Goal: Task Accomplishment & Management: Use online tool/utility

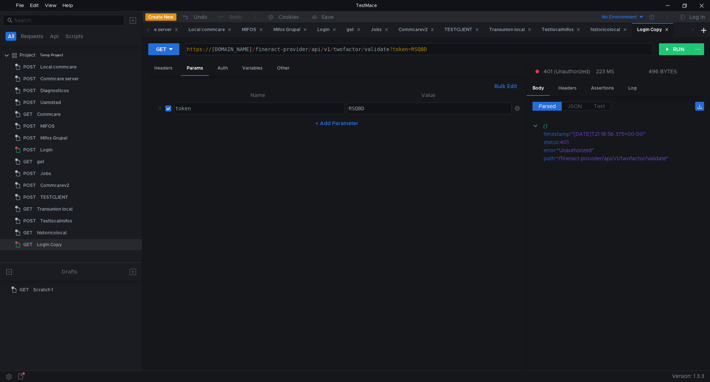
click at [574, 51] on div "https:// [DOMAIN_NAME] / fineract-provider / api / v1 / twofactor / validate ? …" at bounding box center [418, 55] width 467 height 18
click at [586, 49] on div "https:// [DOMAIN_NAME] / fineract-provider / api / v1 / twofactor / validate ? …" at bounding box center [418, 55] width 467 height 18
click at [672, 52] on button "RUN" at bounding box center [675, 49] width 33 height 12
click at [222, 70] on div "Auth" at bounding box center [223, 68] width 22 height 14
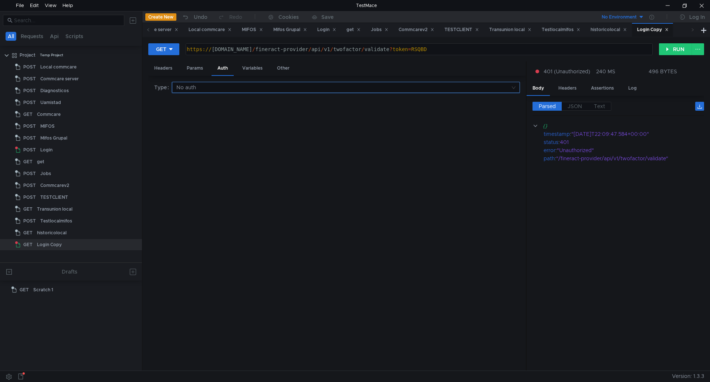
click at [186, 84] on input at bounding box center [344, 87] width 334 height 10
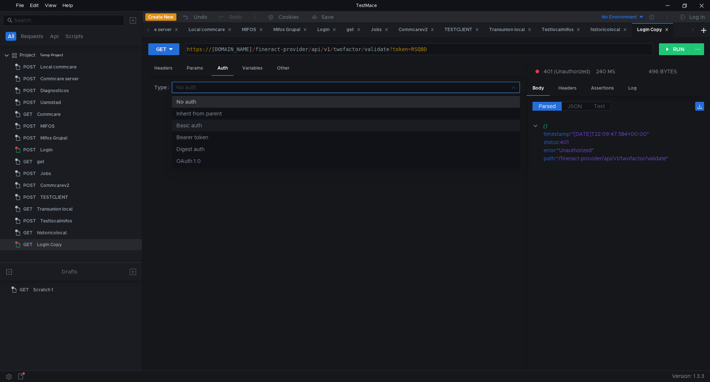
click at [192, 126] on div "Basic auth" at bounding box center [346, 125] width 339 height 8
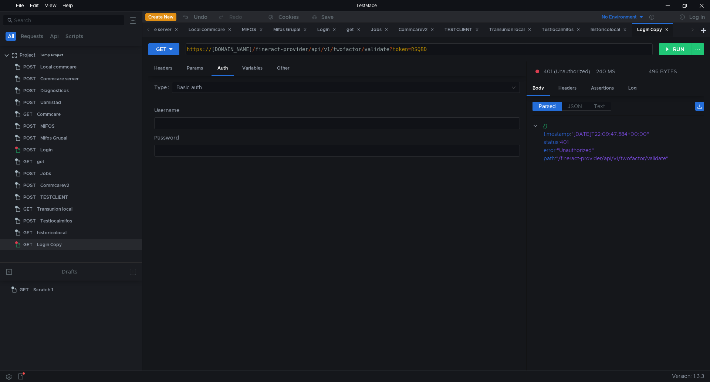
click at [194, 123] on div at bounding box center [336, 129] width 365 height 18
type textarea "G"
type textarea "101008"
type textarea "Geec*4"
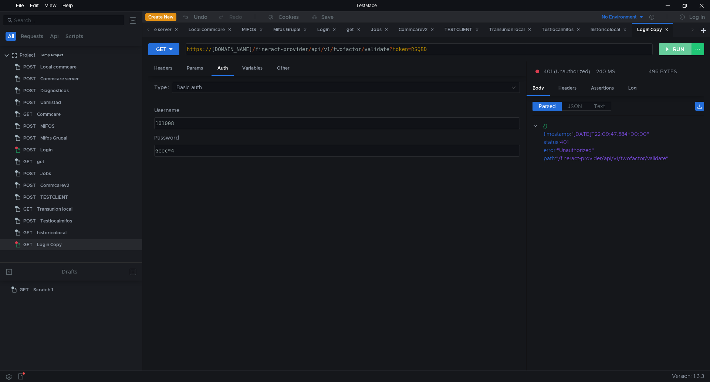
click at [667, 54] on button "RUN" at bounding box center [675, 49] width 33 height 12
click at [575, 105] on span "JSON" at bounding box center [575, 106] width 14 height 7
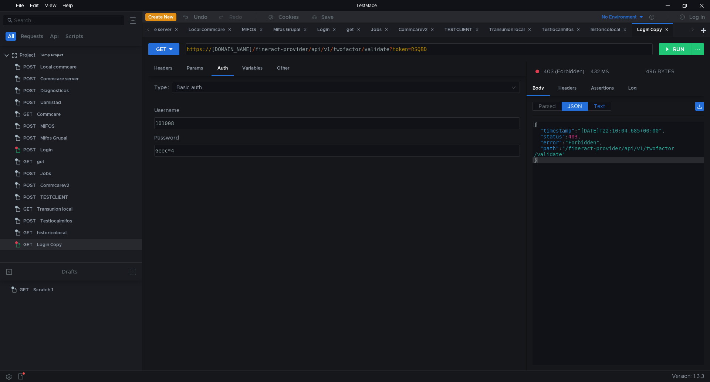
click at [599, 105] on span "Text" at bounding box center [599, 106] width 11 height 7
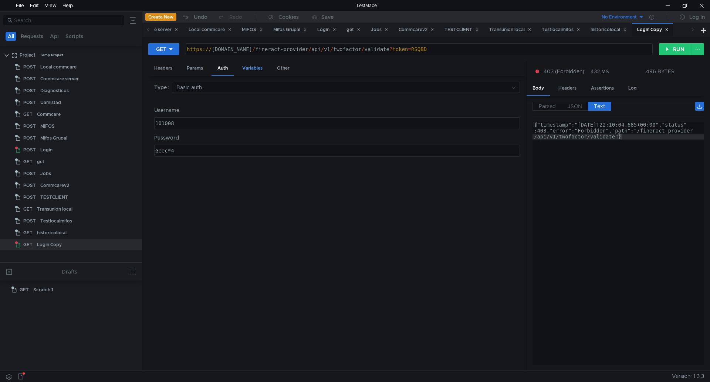
click at [253, 67] on div "Variables" at bounding box center [252, 68] width 32 height 14
click at [196, 69] on div "Params" at bounding box center [195, 68] width 28 height 14
click at [171, 50] on icon at bounding box center [170, 49] width 5 height 5
click at [165, 74] on li "POST" at bounding box center [164, 77] width 32 height 12
click at [668, 51] on button "RUN" at bounding box center [675, 49] width 33 height 12
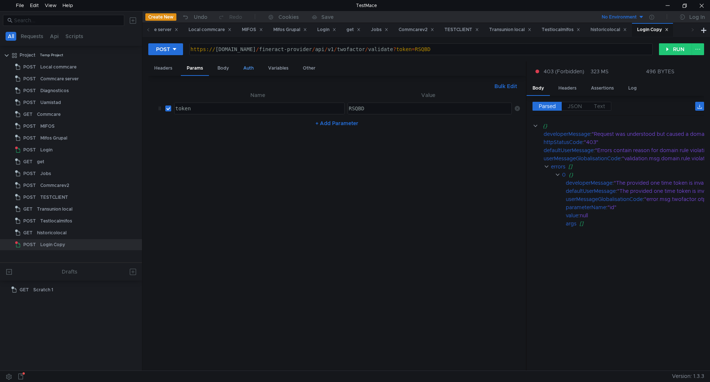
click at [245, 65] on div "Auth" at bounding box center [249, 68] width 22 height 14
click at [214, 89] on input at bounding box center [344, 87] width 334 height 10
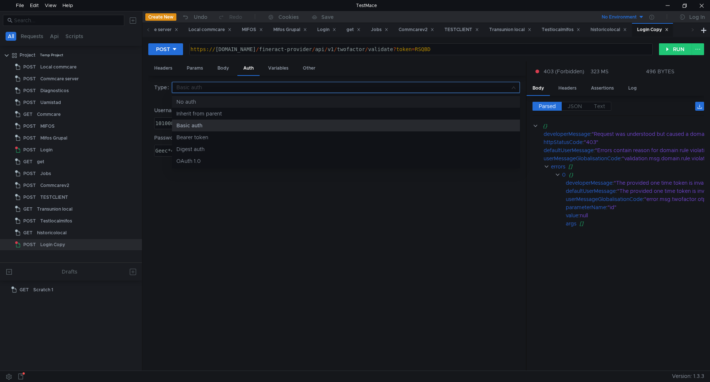
click at [182, 100] on div "No auth" at bounding box center [346, 102] width 339 height 8
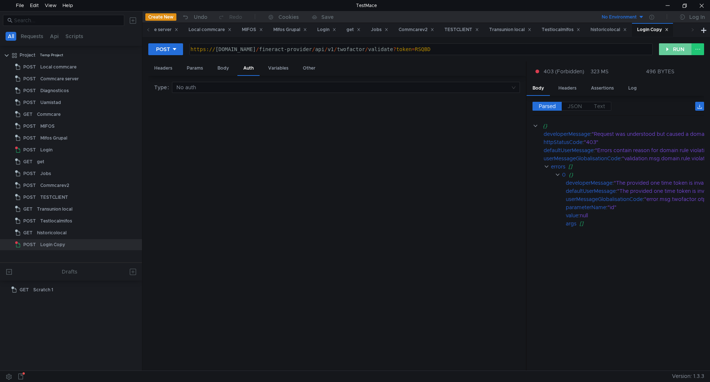
click at [670, 49] on button "RUN" at bounding box center [675, 49] width 33 height 12
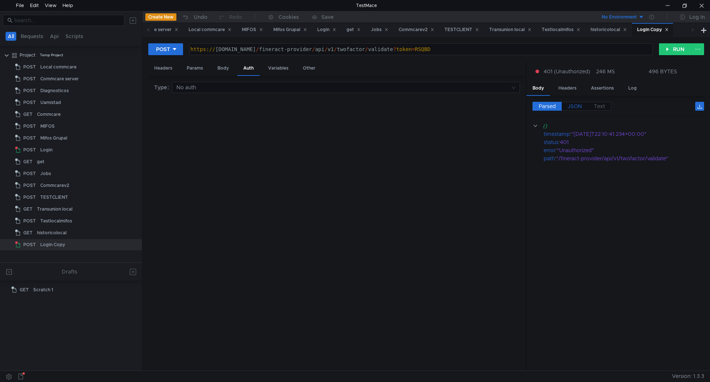
click at [575, 106] on span "JSON" at bounding box center [575, 106] width 14 height 7
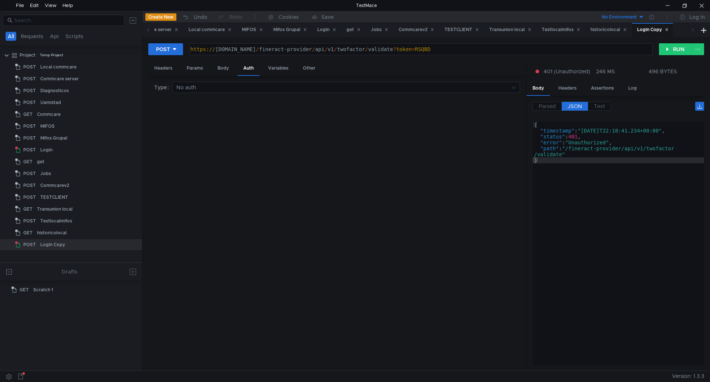
click at [575, 105] on span "JSON" at bounding box center [575, 106] width 14 height 7
click at [42, 149] on div "Login" at bounding box center [46, 149] width 12 height 11
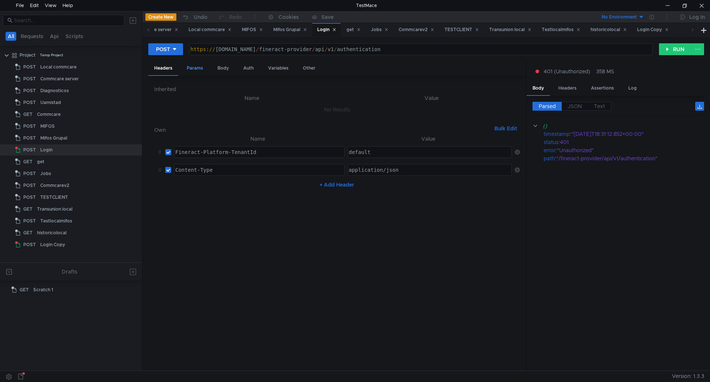
click at [192, 69] on div "Params" at bounding box center [195, 68] width 28 height 14
click at [216, 68] on div "Body" at bounding box center [223, 68] width 23 height 14
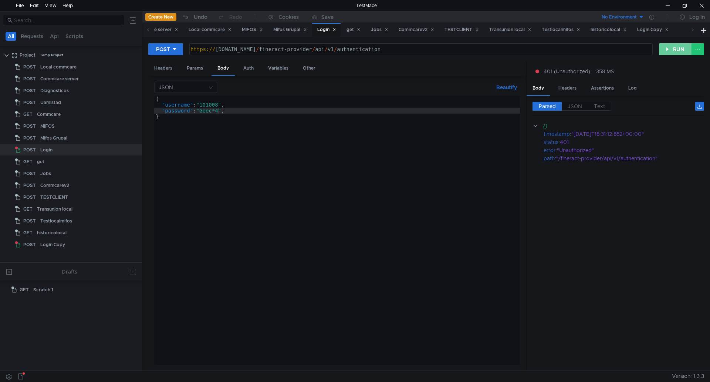
click at [680, 51] on button "RUN" at bounding box center [675, 49] width 33 height 12
click at [680, 52] on button "RUN" at bounding box center [675, 49] width 33 height 12
click at [680, 55] on button "RUN" at bounding box center [675, 49] width 33 height 12
type textarea "https://a3c297bcf42654c6abe65eaddfdc5948-1387974514.us-east-2.elb.amazonaws.com…"
click at [590, 50] on div "https:// a3c297bcf42654c6abe65eaddfdc5948-1387974514.us-east-2.elb.amazonaws.co…" at bounding box center [420, 55] width 463 height 18
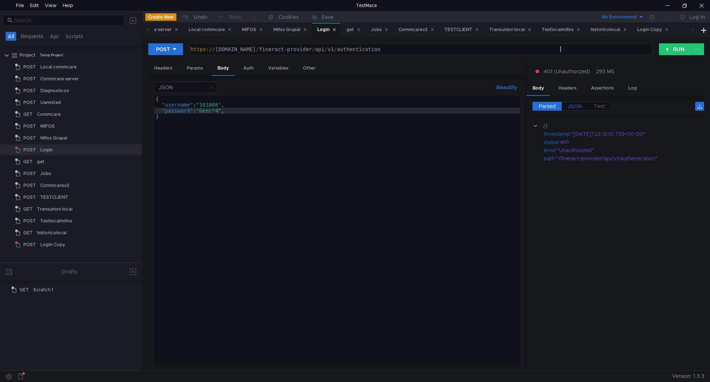
click at [568, 105] on label "JSON" at bounding box center [575, 106] width 26 height 9
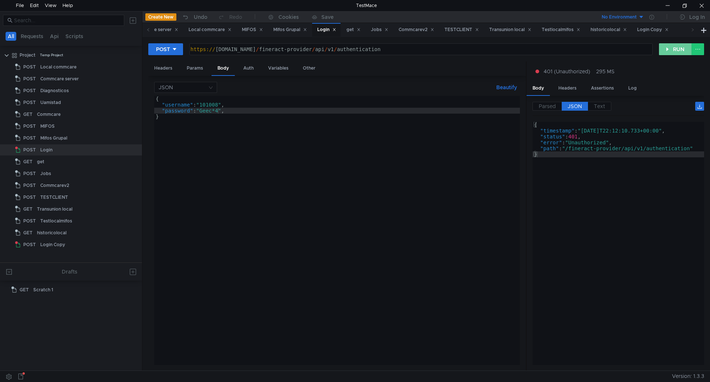
click at [668, 49] on button "RUN" at bounding box center [675, 49] width 33 height 12
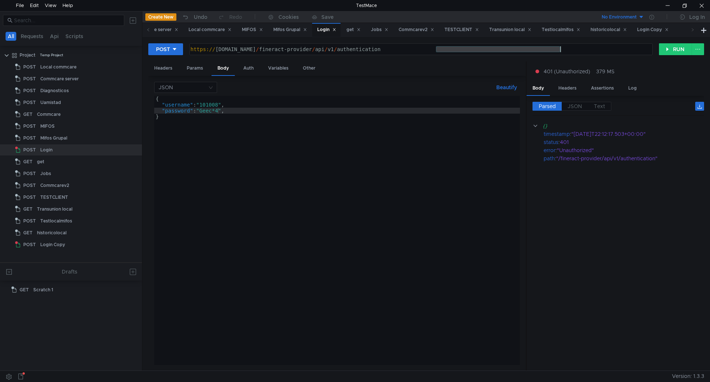
drag, startPoint x: 436, startPoint y: 48, endPoint x: 564, endPoint y: 49, distance: 128.0
click at [564, 49] on div "https:// a3c297bcf42654c6abe65eaddfdc5948-1387974514.us-east-2.elb.amazonaws.co…" at bounding box center [420, 55] width 463 height 18
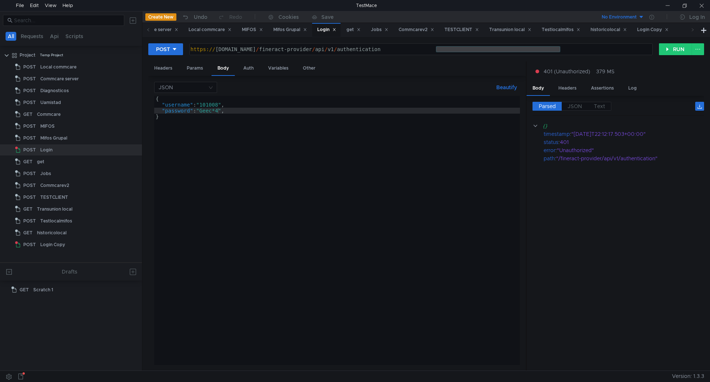
click at [522, 49] on div "https:// a3c297bcf42654c6abe65eaddfdc5948-1387974514.us-east-2.elb.amazonaws.co…" at bounding box center [421, 49] width 463 height 11
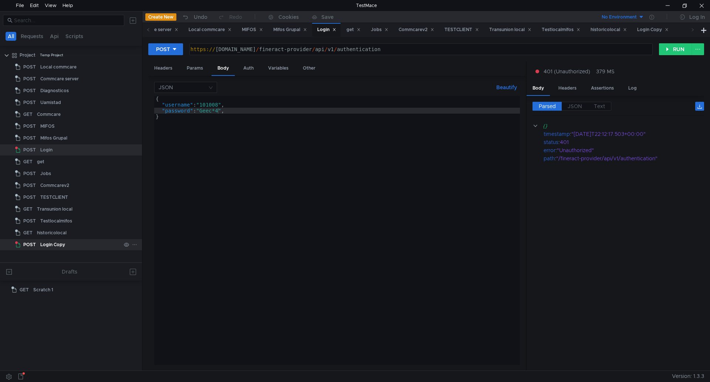
click at [53, 241] on div "Login Copy" at bounding box center [52, 244] width 25 height 11
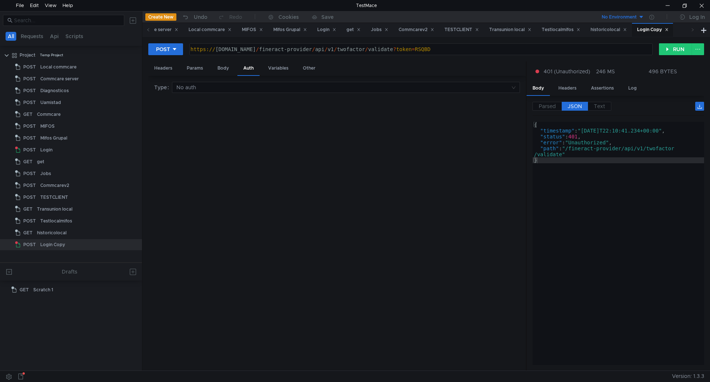
click at [534, 51] on div "https:// a3c297bcf42654c6abe65eaddfdc5948-1387974514.us-east-2.elb.amazonaws.co…" at bounding box center [420, 55] width 463 height 18
click at [567, 48] on div "https:// a3c297bcf42654c6abe65eaddfdc5948-1387974514.us-east-2.elb.amazonaws.co…" at bounding box center [420, 55] width 463 height 18
click at [583, 48] on div "https:// a3c297bcf42654c6abe65eaddfdc5948-1387974514.us-east-2.elb.amazonaws.co…" at bounding box center [420, 55] width 463 height 18
click at [618, 51] on div "https:// a3c297bcf42654c6abe65eaddfdc5948-1387974514.us-east-2.elb.amazonaws.co…" at bounding box center [420, 55] width 463 height 18
click at [673, 50] on button "RUN" at bounding box center [675, 49] width 33 height 12
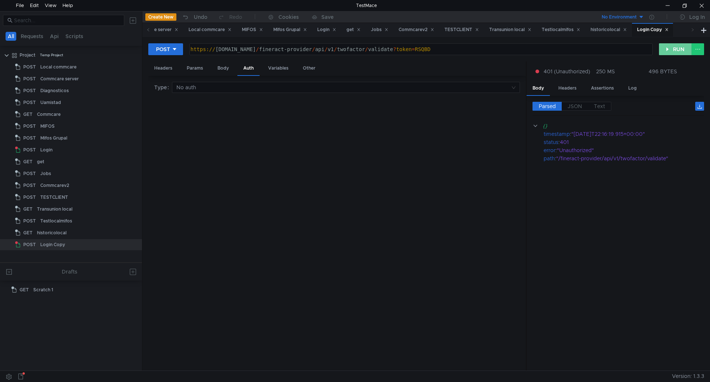
click at [673, 50] on button "RUN" at bounding box center [675, 49] width 33 height 12
click at [577, 104] on span "JSON" at bounding box center [575, 106] width 14 height 7
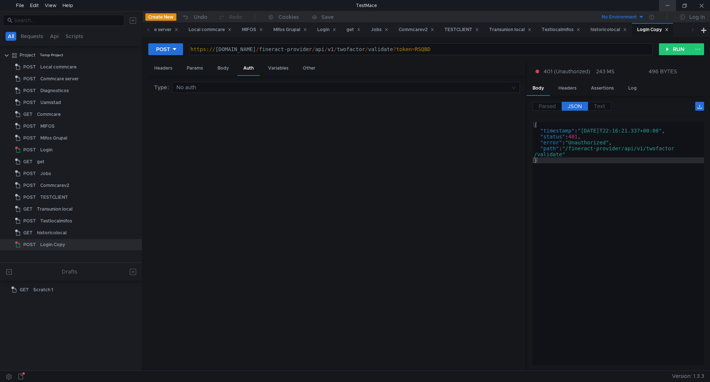
drag, startPoint x: 668, startPoint y: 3, endPoint x: 662, endPoint y: 7, distance: 6.5
click at [668, 3] on div at bounding box center [667, 5] width 17 height 11
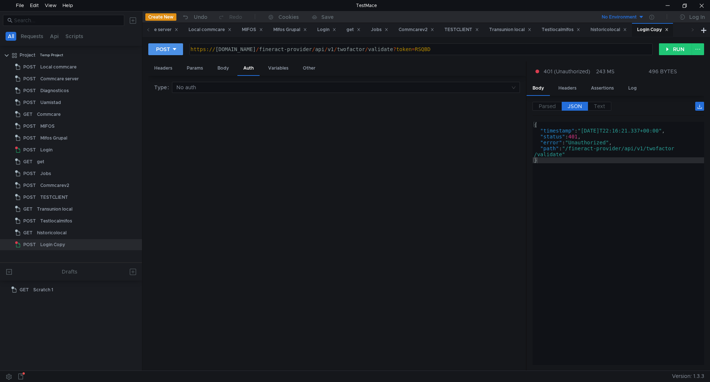
click at [178, 52] on button "POST" at bounding box center [165, 49] width 35 height 12
click at [165, 65] on li "GET" at bounding box center [165, 65] width 35 height 12
click at [616, 50] on div "https:// [DOMAIN_NAME] / fineract-provider / api / v1 / twofactor / validate ? …" at bounding box center [418, 55] width 467 height 18
paste textarea "twofactor"
type textarea "https://a3c297bcf42654c6abe65eaddfdc5948-1387974514.us-east-2.elb.amazonaws.com…"
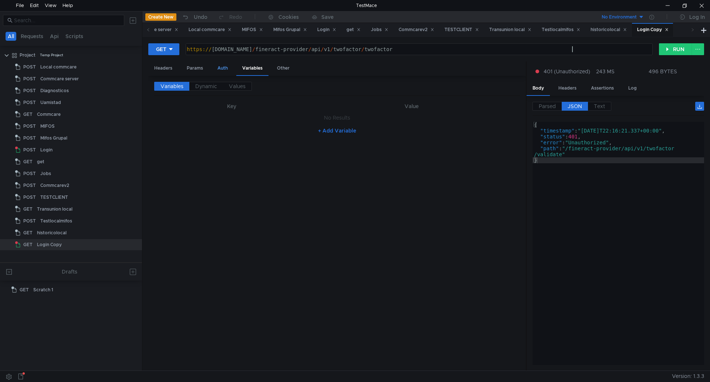
click at [224, 68] on div "Auth" at bounding box center [223, 68] width 22 height 14
click at [228, 91] on input at bounding box center [344, 87] width 334 height 10
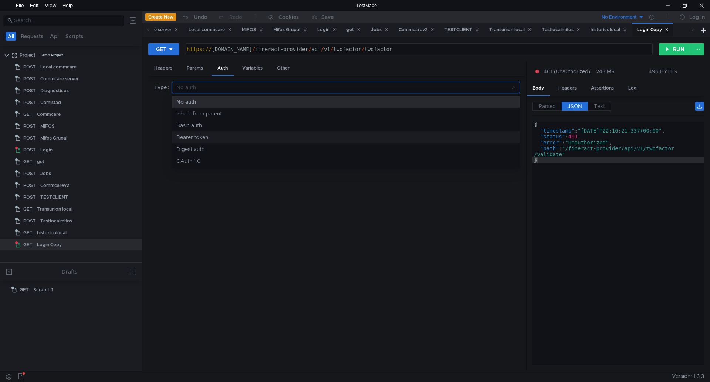
click at [196, 140] on div "Bearer token" at bounding box center [346, 137] width 339 height 8
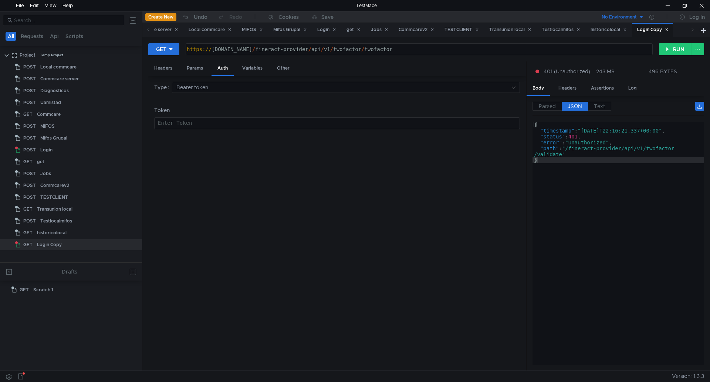
click at [195, 127] on div at bounding box center [336, 129] width 365 height 18
paste textarea "twofactor"
type textarea "twofactor"
drag, startPoint x: 196, startPoint y: 124, endPoint x: 100, endPoint y: 137, distance: 97.4
click at [108, 138] on as-split "All Requests Api Scripts Project Temp Project POST Local commcare POST Commcare…" at bounding box center [355, 190] width 710 height 359
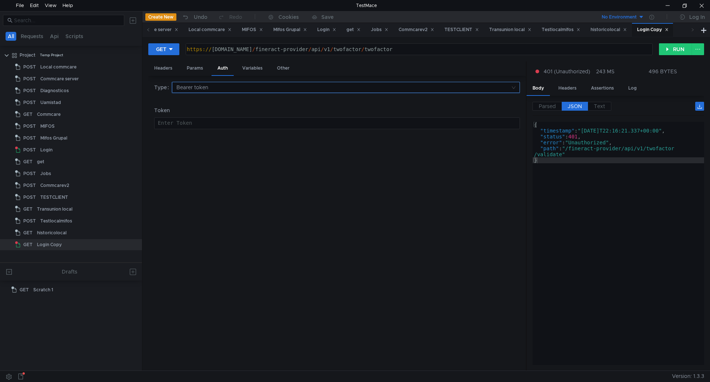
click at [211, 91] on input at bounding box center [344, 87] width 334 height 10
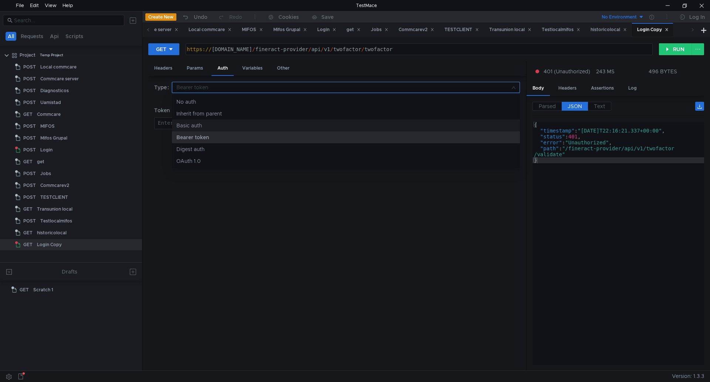
click at [208, 125] on div "Basic auth" at bounding box center [346, 125] width 339 height 8
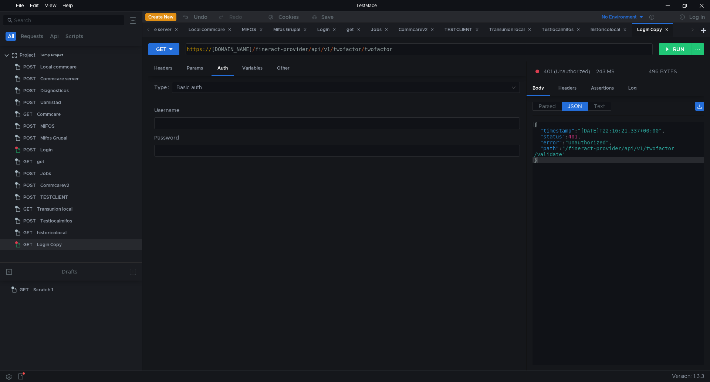
click at [209, 124] on div at bounding box center [336, 129] width 365 height 18
type textarea "G"
type textarea "101008"
type textarea "Geec*4"
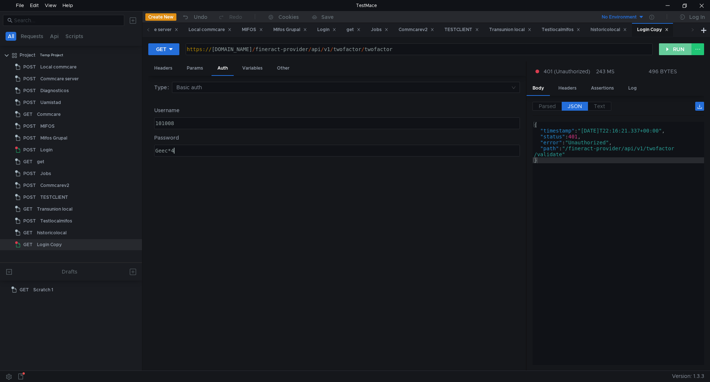
click at [679, 51] on button "RUN" at bounding box center [675, 49] width 33 height 12
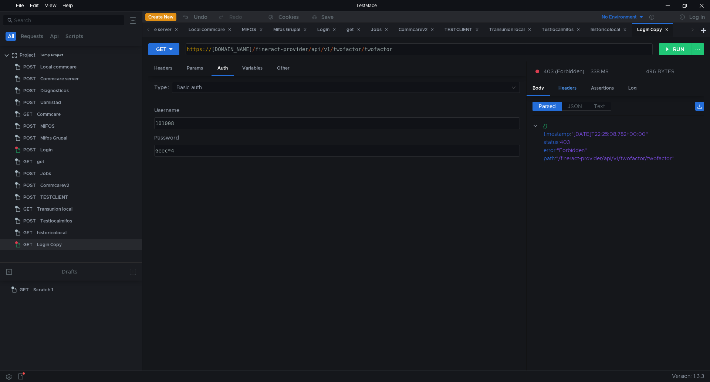
click at [564, 90] on div "Headers" at bounding box center [568, 88] width 30 height 14
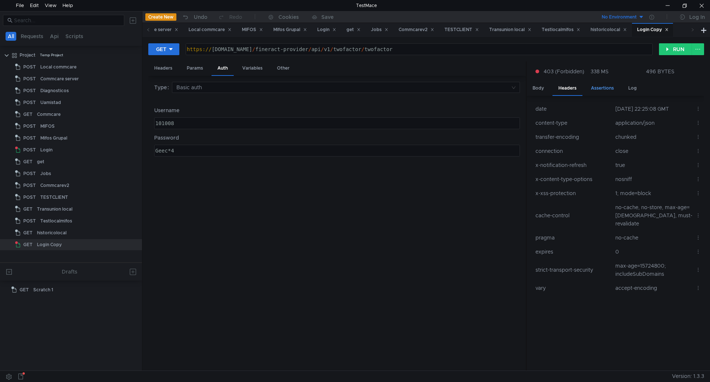
click at [592, 88] on div "Assertions" at bounding box center [602, 88] width 35 height 14
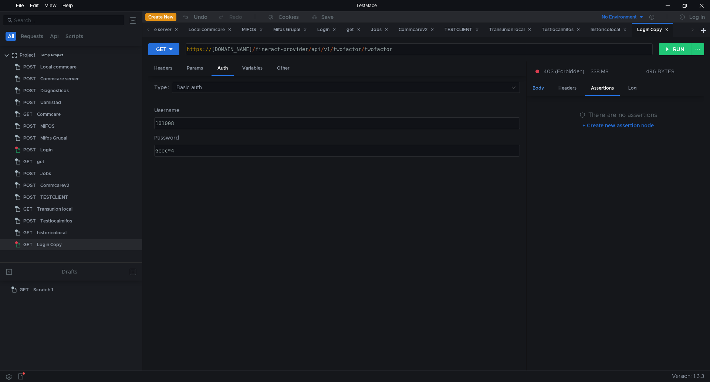
click at [540, 88] on div "Body" at bounding box center [538, 88] width 23 height 14
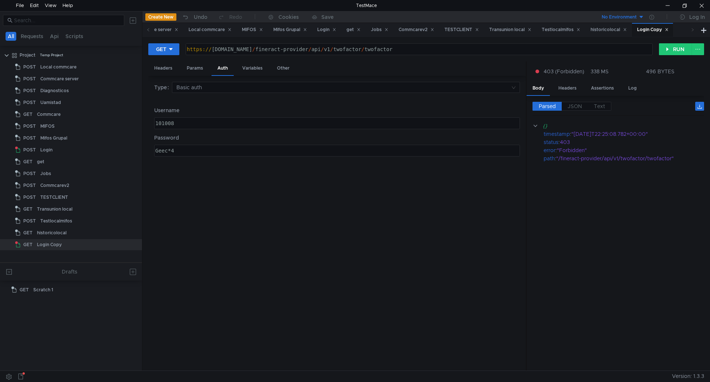
click at [587, 47] on div "https:// a3c297bcf42654c6abe65eaddfdc5948-1387974514.us-east-2.elb.amazonaws.co…" at bounding box center [418, 55] width 467 height 18
click at [676, 50] on button "RUN" at bounding box center [675, 49] width 33 height 12
click at [548, 134] on clr-icon at bounding box center [547, 134] width 6 height 6
click at [574, 108] on span "JSON" at bounding box center [575, 106] width 14 height 7
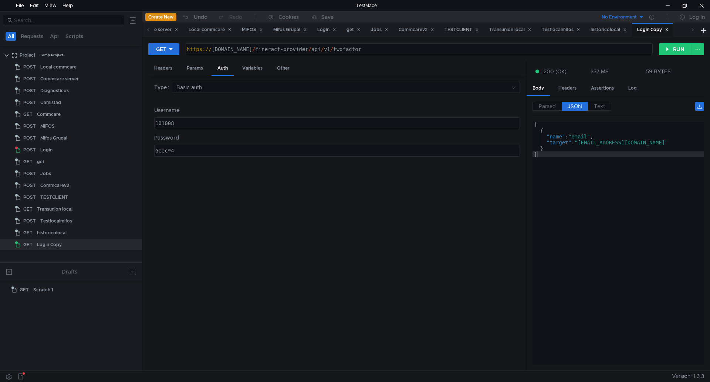
click at [574, 107] on span "JSON" at bounding box center [575, 106] width 14 height 7
click at [548, 107] on span "Parsed" at bounding box center [547, 106] width 17 height 7
click at [574, 102] on label "JSON" at bounding box center [575, 106] width 26 height 9
click at [668, 6] on div at bounding box center [667, 5] width 17 height 11
click at [174, 48] on button "GET" at bounding box center [163, 49] width 31 height 12
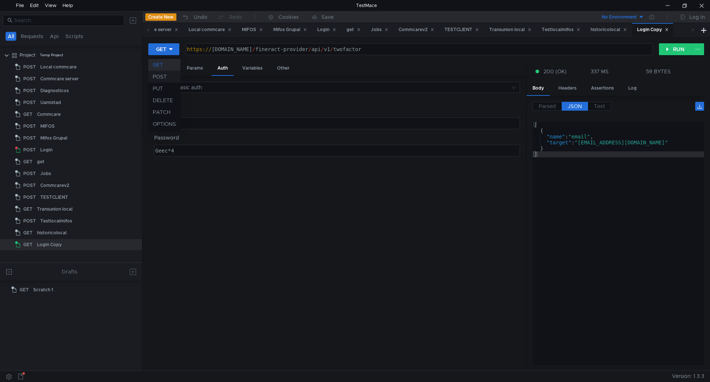
click at [159, 75] on li "POST" at bounding box center [164, 77] width 32 height 12
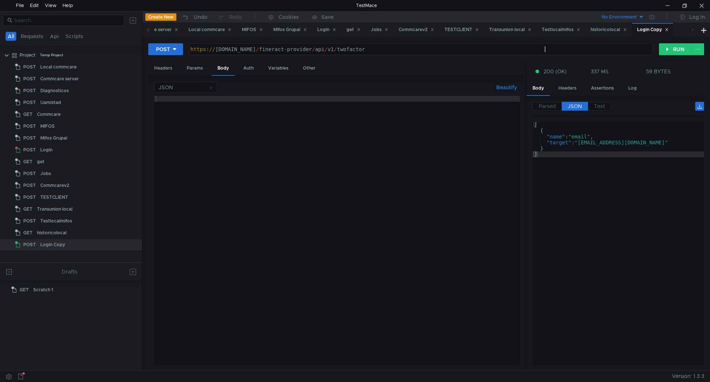
click at [567, 49] on div "https:// a3c297bcf42654c6abe65eaddfdc5948-1387974514.us-east-2.elb.amazonaws.co…" at bounding box center [420, 55] width 463 height 18
click at [573, 50] on div "https:// a3c297bcf42654c6abe65eaddfdc5948-1387974514.us-east-2.elb.amazonaws.co…" at bounding box center [420, 55] width 463 height 18
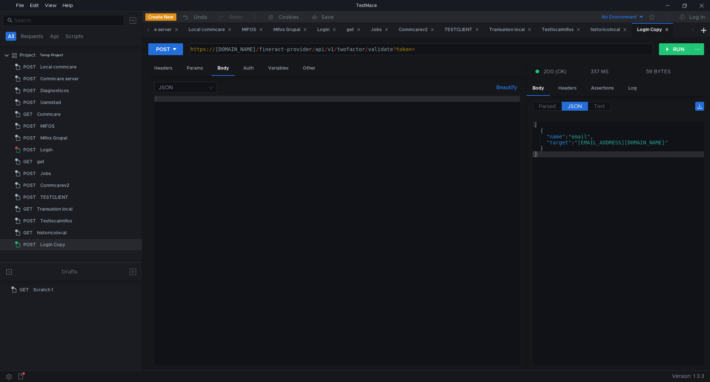
click at [622, 48] on div "https:// a3c297bcf42654c6abe65eaddfdc5948-1387974514.us-east-2.elb.amazonaws.co…" at bounding box center [420, 55] width 463 height 18
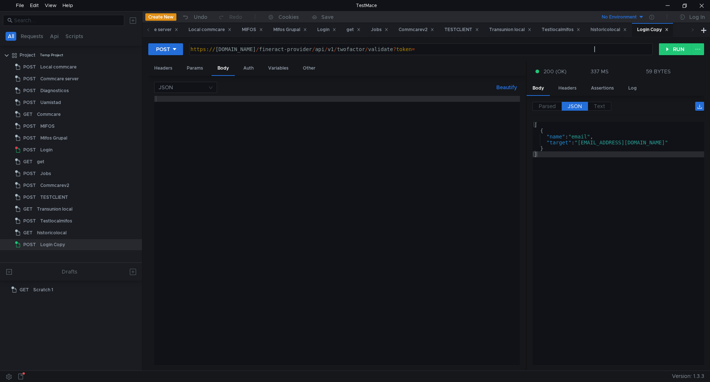
paste textarea "ER5H7"
type textarea "https://a3c297bcf42654c6abe65eaddfdc5948-1387974514.us-east-2.elb.amazonaws.com…"
click at [670, 47] on button "RUN" at bounding box center [675, 49] width 33 height 12
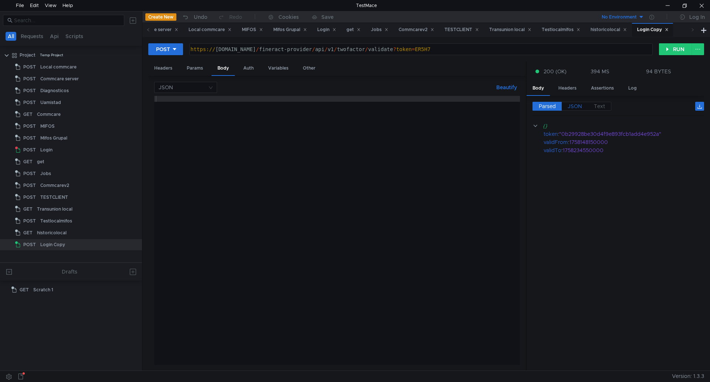
click at [570, 106] on span "JSON" at bounding box center [575, 106] width 14 height 7
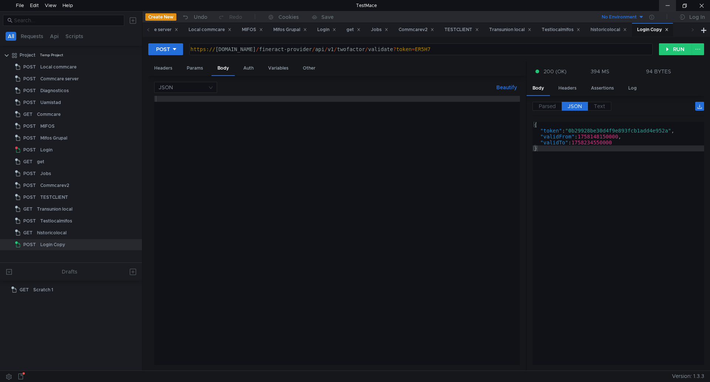
click at [672, 1] on div at bounding box center [667, 5] width 17 height 11
click at [670, 4] on div at bounding box center [667, 5] width 17 height 11
click at [181, 52] on button "POST" at bounding box center [165, 49] width 35 height 12
click at [166, 64] on li "GET" at bounding box center [165, 65] width 35 height 12
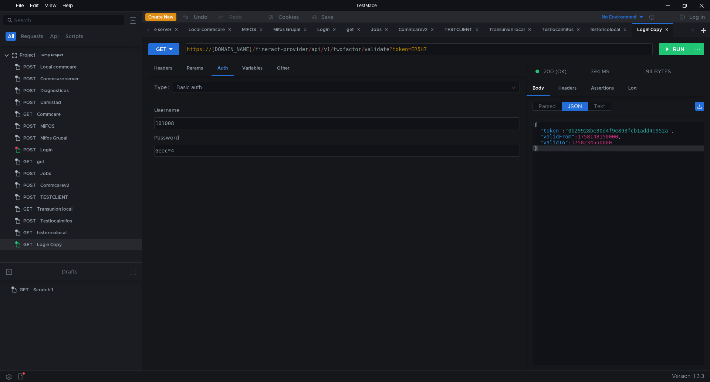
click at [222, 69] on div "Auth" at bounding box center [223, 68] width 22 height 14
click at [219, 72] on div "Auth" at bounding box center [223, 68] width 22 height 14
click at [192, 70] on div "Params" at bounding box center [195, 68] width 28 height 14
click at [163, 71] on div "Headers" at bounding box center [163, 68] width 30 height 14
click at [343, 186] on button "+ Add Header" at bounding box center [337, 184] width 41 height 9
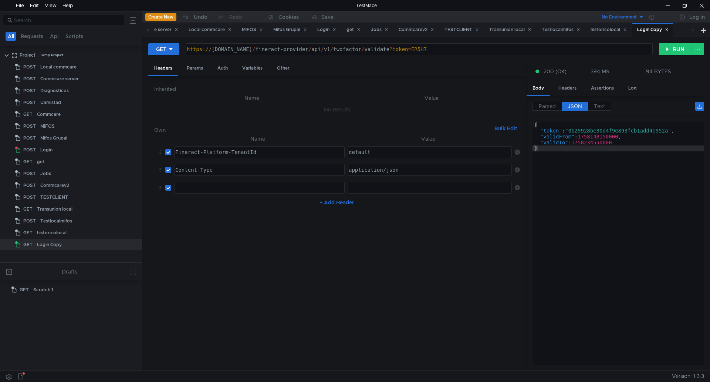
click at [248, 184] on div at bounding box center [260, 187] width 170 height 11
click at [380, 184] on div at bounding box center [430, 187] width 164 height 11
paste textarea "af3f8850ad8948208e2c519e1c856dd5"
type textarea "af3f8850ad8948208e2c519e1c856dd5"
click at [670, 2] on div at bounding box center [667, 5] width 17 height 11
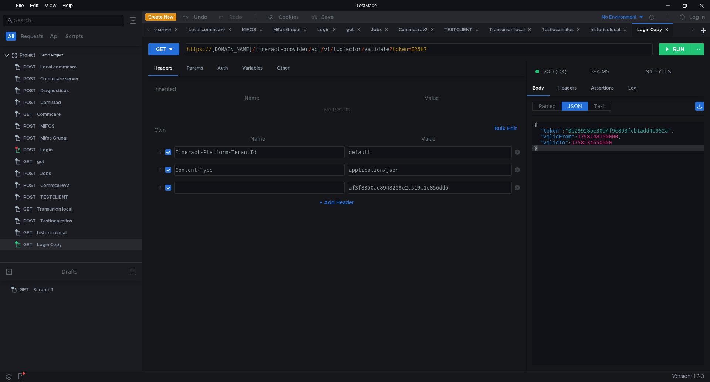
click at [236, 189] on div at bounding box center [259, 194] width 170 height 18
paste textarea "fineract-platform-tfa-token"
type textarea "fineract-platform-tfa-token"
click at [191, 67] on div "Params" at bounding box center [195, 68] width 28 height 14
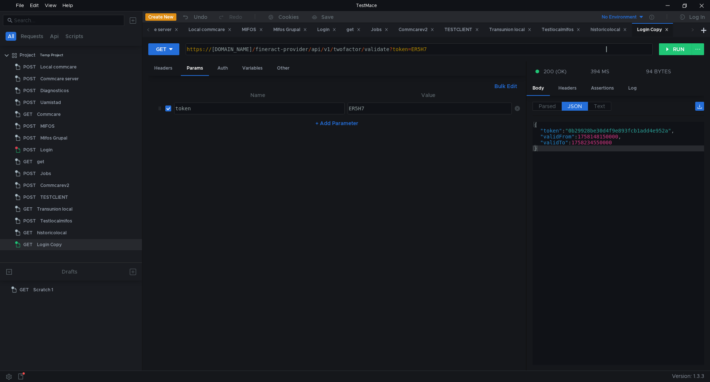
click at [610, 48] on div "https:// a3c297bcf42654c6abe65eaddfdc5948-1387974514.us-east-2.elb.amazonaws.co…" at bounding box center [418, 55] width 467 height 18
type textarea "[URL][DOMAIN_NAME]"
click at [679, 46] on button "RUN" at bounding box center [675, 49] width 33 height 12
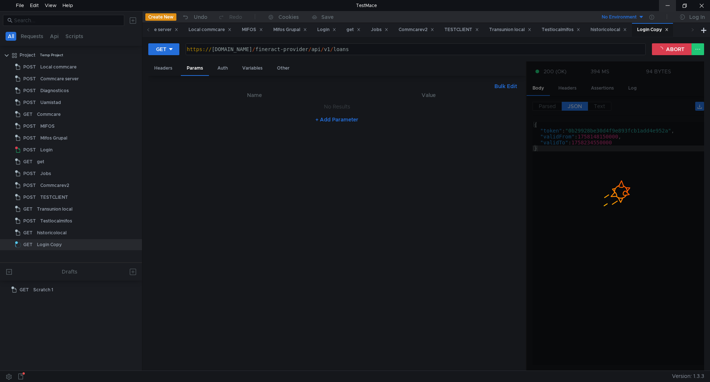
click at [663, 9] on div at bounding box center [667, 5] width 17 height 11
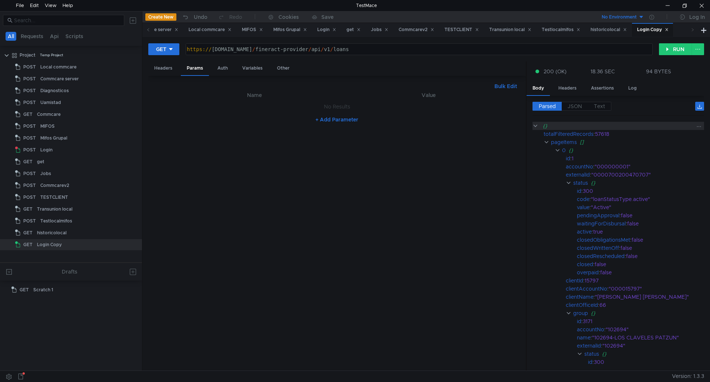
click at [535, 127] on clr-icon at bounding box center [536, 126] width 6 height 6
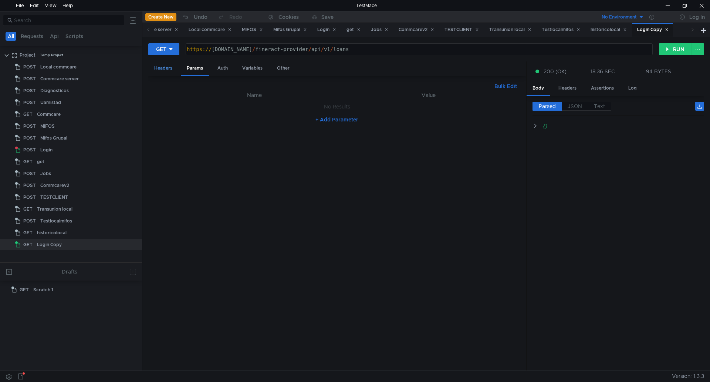
click at [154, 68] on div "Headers" at bounding box center [163, 68] width 30 height 14
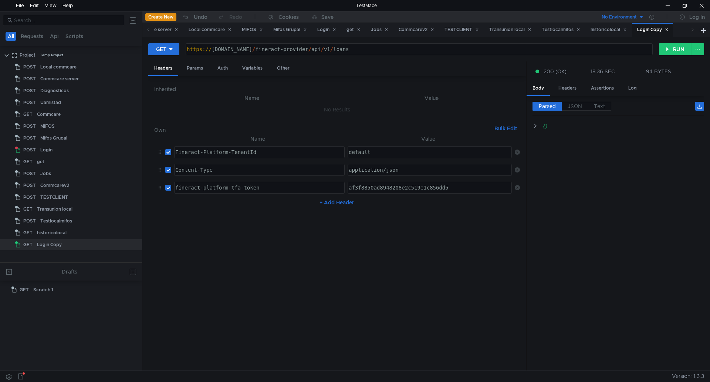
click at [518, 188] on icon at bounding box center [517, 187] width 5 height 5
click at [672, 52] on button "RUN" at bounding box center [675, 49] width 33 height 12
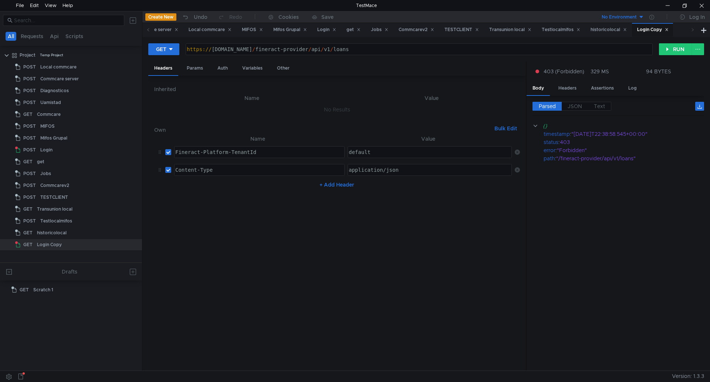
click at [344, 182] on button "+ Add Header" at bounding box center [337, 184] width 41 height 9
click at [279, 190] on div at bounding box center [259, 194] width 170 height 18
click at [666, 2] on div at bounding box center [667, 5] width 17 height 11
click at [248, 186] on div at bounding box center [259, 194] width 170 height 18
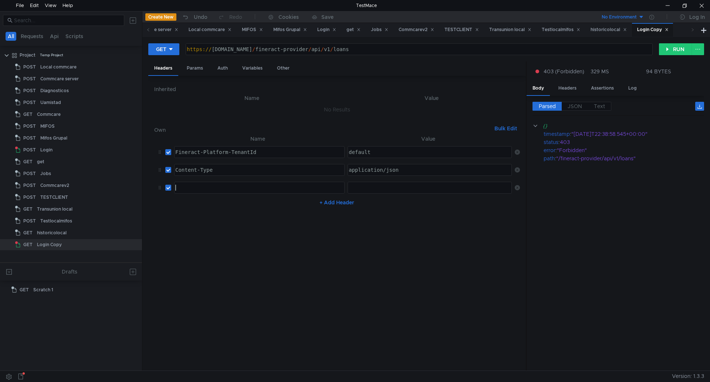
paste textarea "fineract-platform-tfa-token"
type textarea "fineract-platform-tfa-token"
click at [365, 186] on div at bounding box center [429, 194] width 165 height 18
paste textarea "0b29928be30d4f9e893fcb1add4e952a"
click at [668, 51] on button "RUN" at bounding box center [675, 49] width 33 height 12
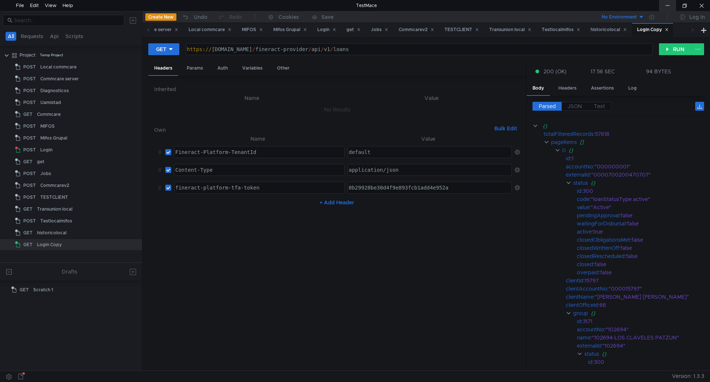
click at [665, 6] on div at bounding box center [667, 5] width 17 height 11
drag, startPoint x: 458, startPoint y: 187, endPoint x: 346, endPoint y: 188, distance: 112.1
click at [347, 188] on div "0b29928be30d4f9e893fcb1add4e952a" at bounding box center [429, 194] width 165 height 18
paste textarea "5db1b41db103419e9e663bfd888257a0"
click at [673, 49] on button "RUN" at bounding box center [675, 49] width 33 height 12
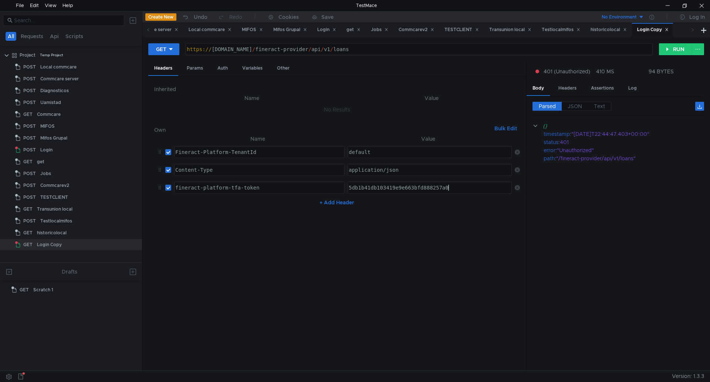
click at [460, 189] on div "5db1b41db103419e9e663bfd888257a0" at bounding box center [429, 194] width 165 height 18
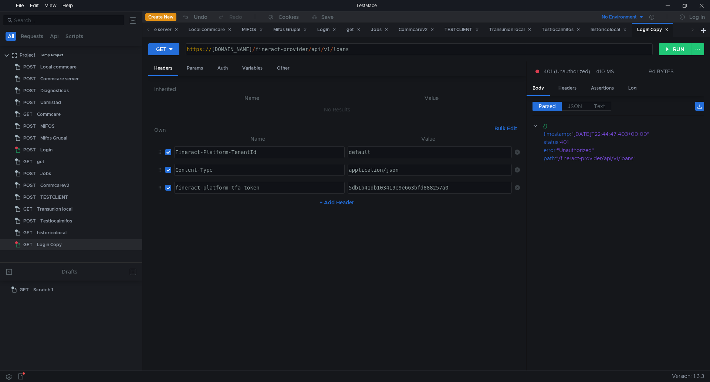
click at [463, 187] on div "5db1b41db103419e9e663bfd888257a0" at bounding box center [429, 194] width 165 height 18
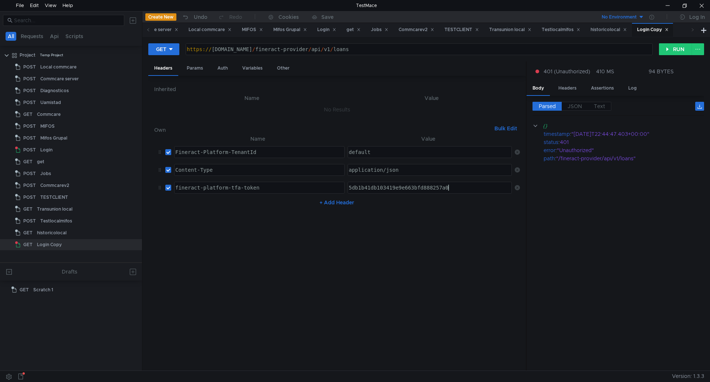
click at [458, 191] on div "5db1b41db103419e9e663bfd888257a0" at bounding box center [429, 194] width 165 height 18
paste textarea "0b29928be30d4f9e893fcb1add4e952a"
type textarea "0b29928be30d4f9e893fcb1add4e952a"
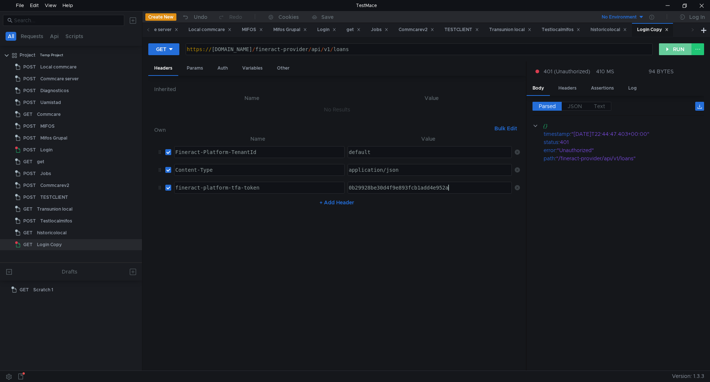
click at [668, 52] on button "RUN" at bounding box center [675, 49] width 33 height 12
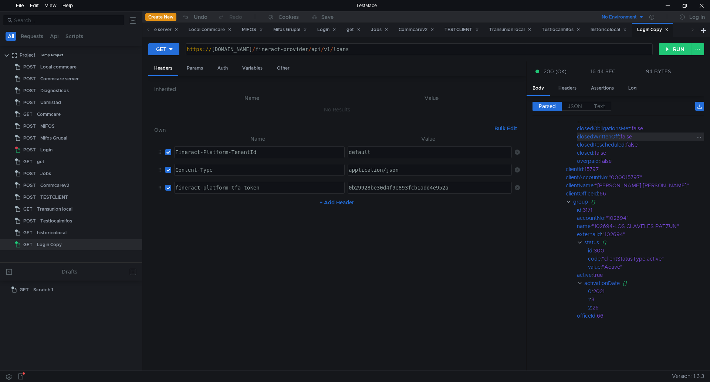
scroll to position [0, 0]
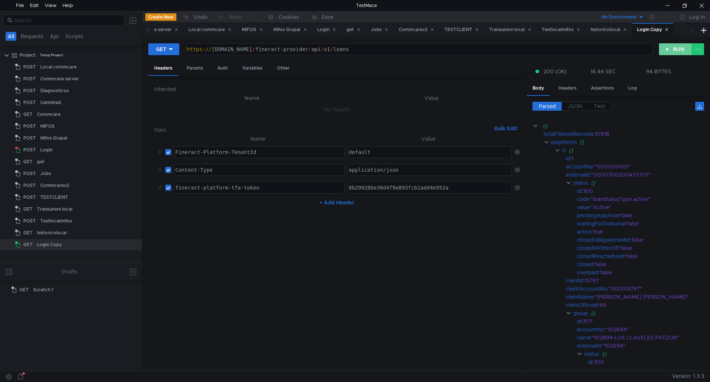
click at [682, 52] on button "RUN" at bounding box center [675, 49] width 33 height 12
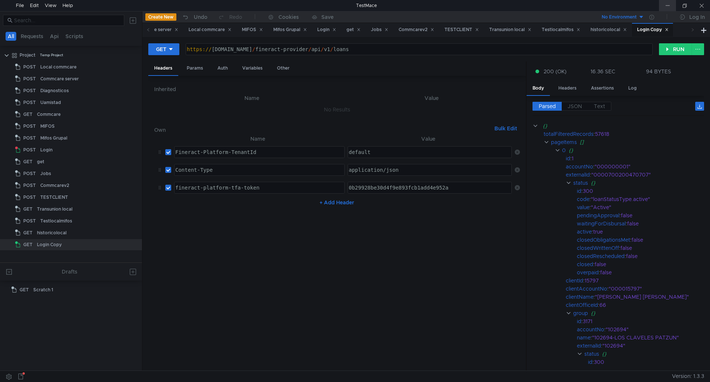
click at [668, 0] on div at bounding box center [667, 5] width 17 height 11
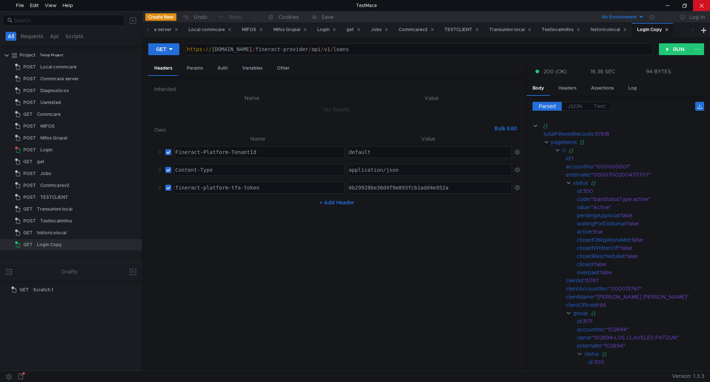
click at [702, 4] on div at bounding box center [701, 5] width 17 height 11
